Goal: Find specific page/section: Find specific page/section

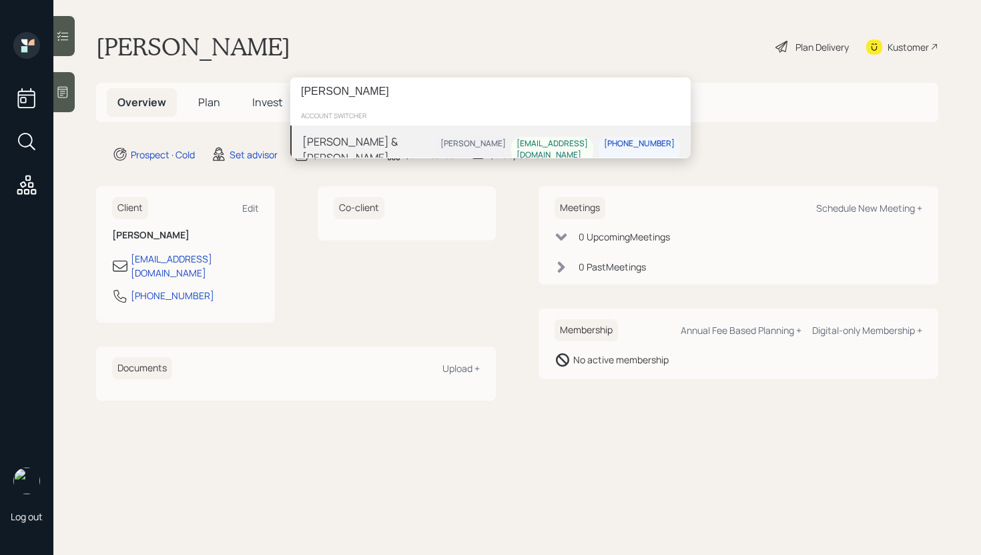
type input "Theresa jones"
click at [417, 151] on div "Theresa & Timothy Jones Nick Mancuso theresajdiy@sbcglobal.net 217-741-6713" at bounding box center [490, 149] width 401 height 48
